Goal: Transaction & Acquisition: Purchase product/service

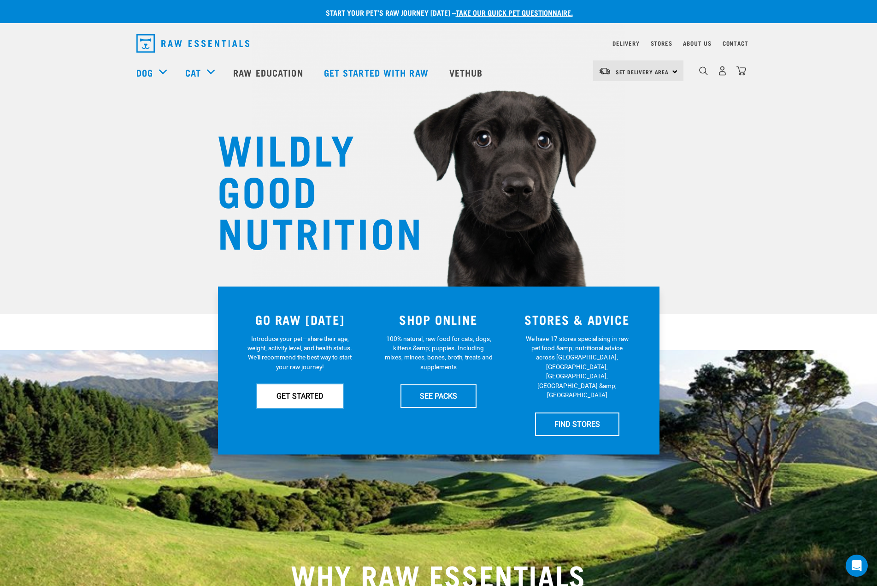
click at [303, 398] on link "GET STARTED" at bounding box center [300, 395] width 86 height 23
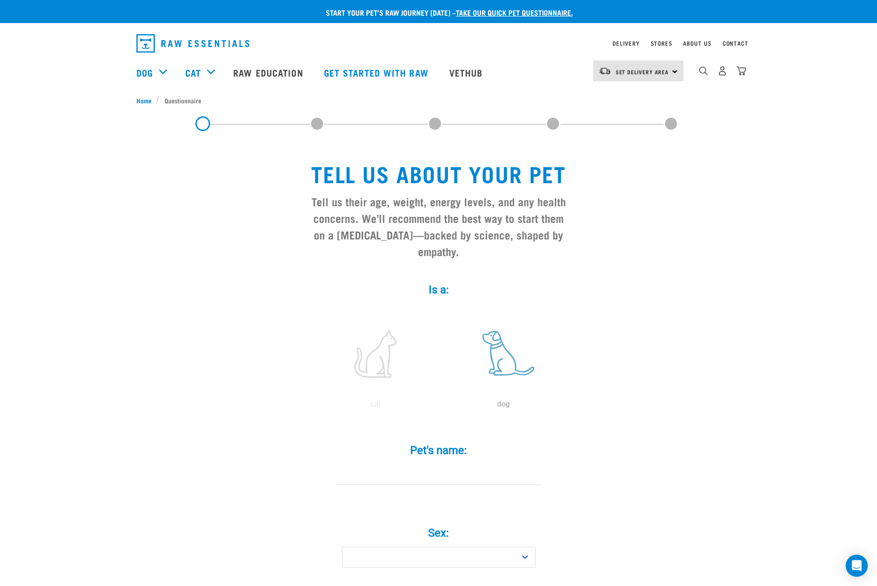
click at [506, 346] on label at bounding box center [504, 353] width 124 height 78
click at [440, 406] on input "radio" at bounding box center [440, 406] width 0 height 0
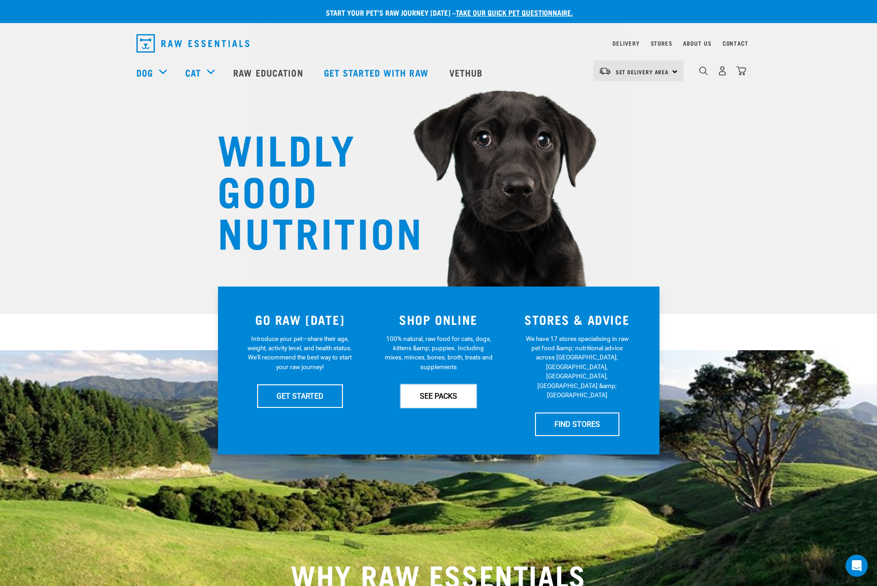
click at [437, 404] on link "SEE PACKS" at bounding box center [439, 395] width 76 height 23
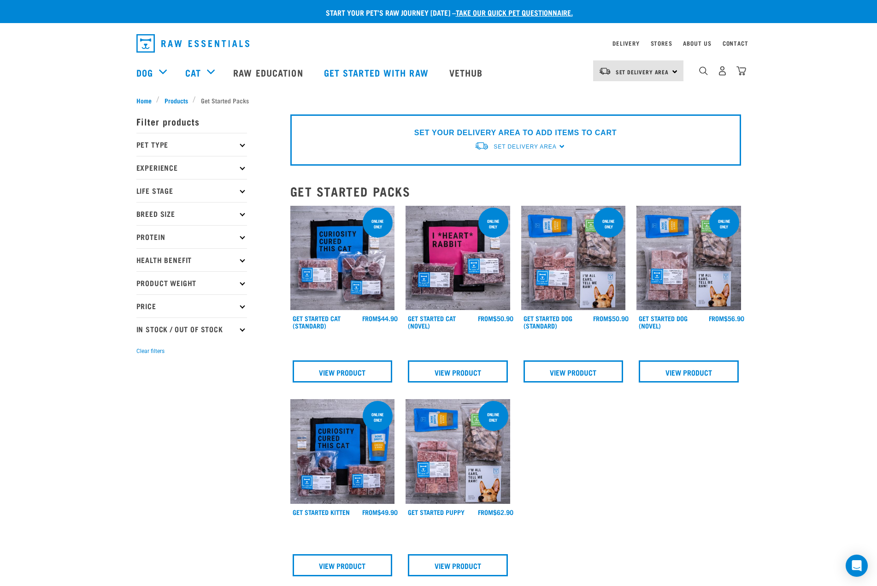
click at [578, 282] on img at bounding box center [574, 258] width 105 height 105
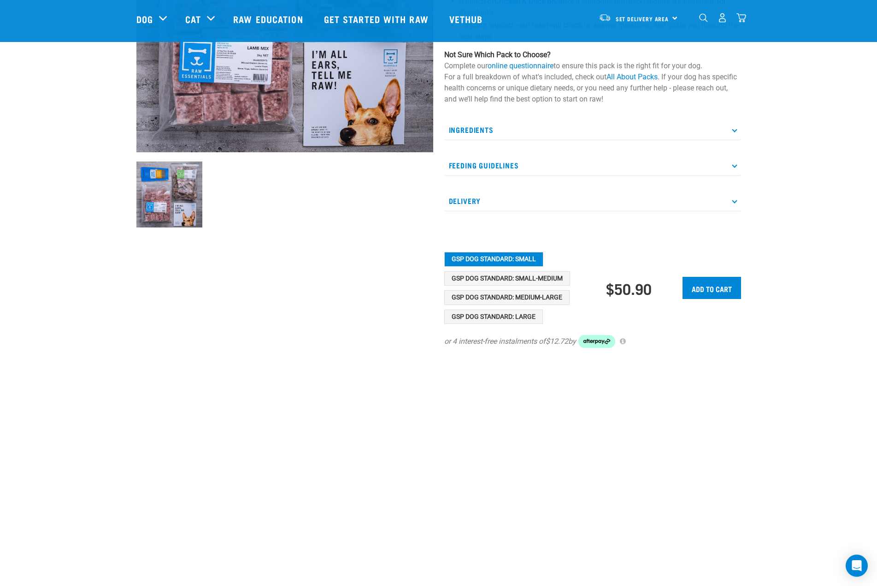
scroll to position [231, 0]
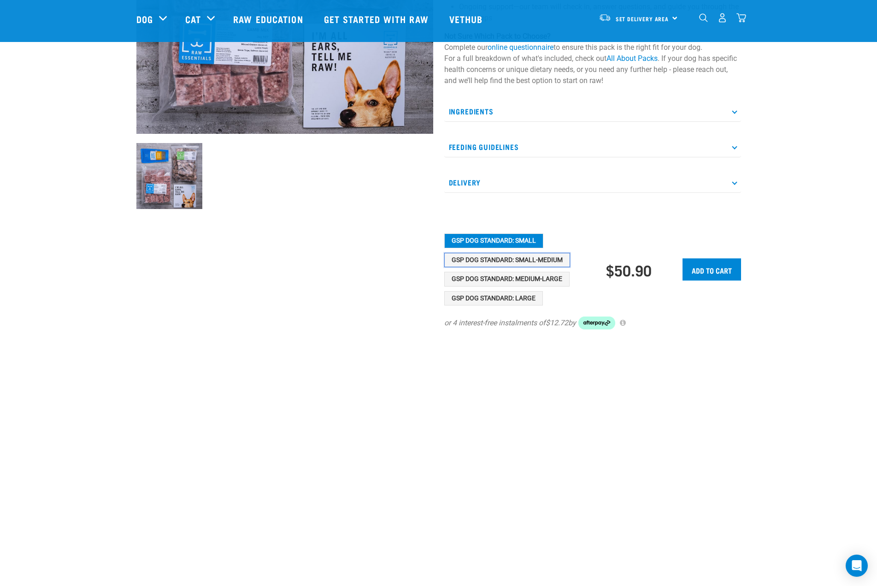
click at [494, 258] on button "GSP Dog Standard: Small-Medium" at bounding box center [507, 260] width 126 height 15
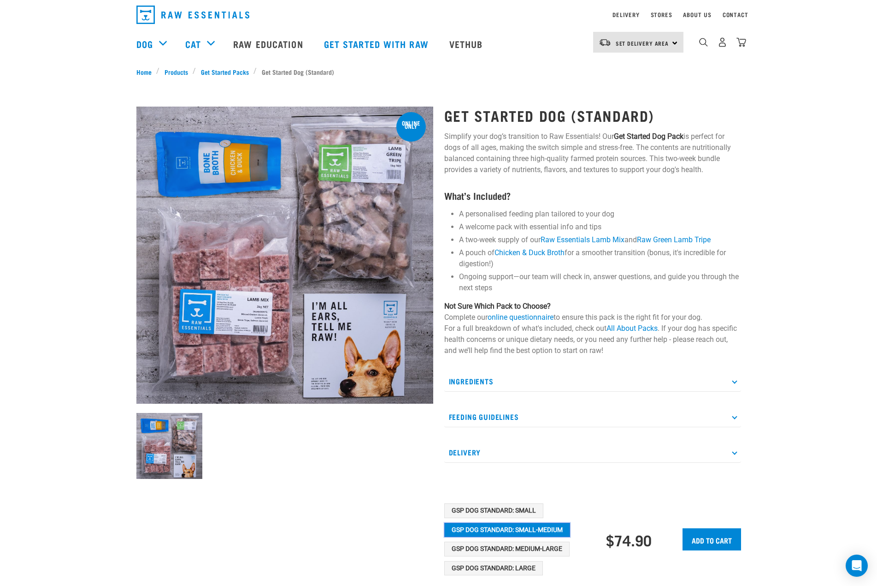
scroll to position [138, 0]
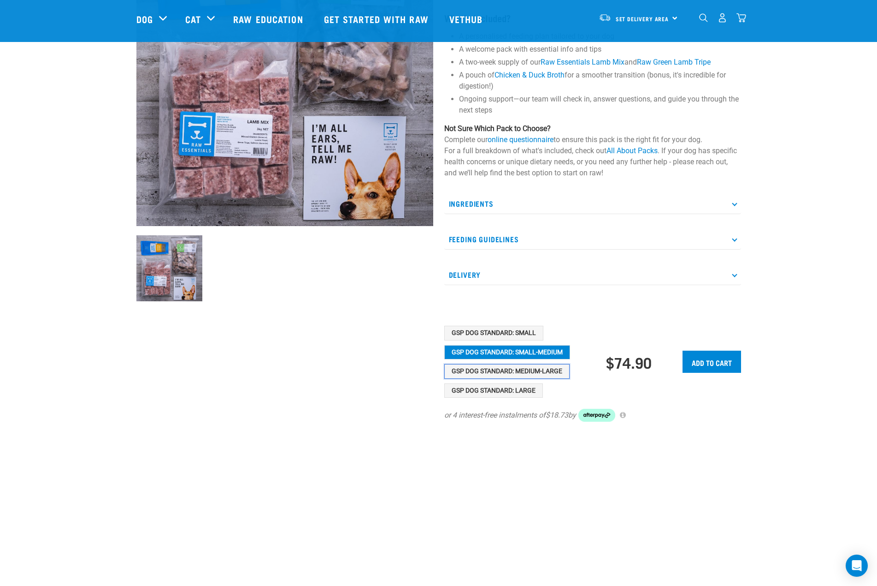
click at [536, 371] on button "GSP Dog Standard: Medium-Large" at bounding box center [506, 371] width 125 height 15
click at [526, 354] on button "GSP Dog Standard: Small-Medium" at bounding box center [507, 352] width 126 height 15
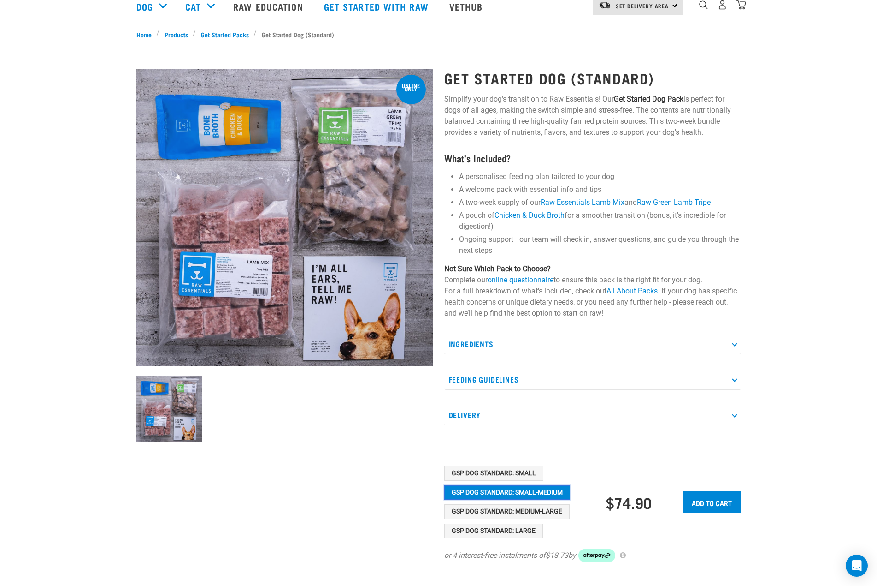
scroll to position [0, 0]
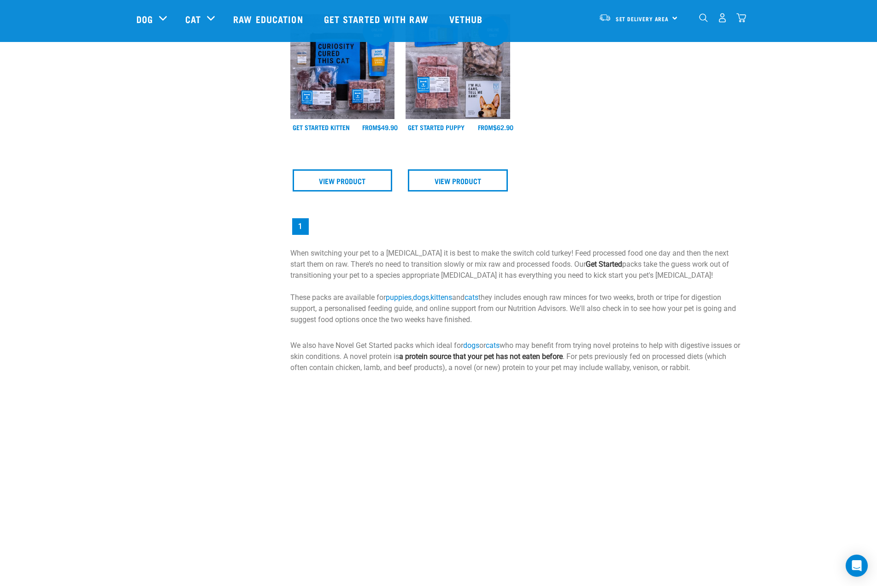
scroll to position [507, 0]
